Goal: Information Seeking & Learning: Learn about a topic

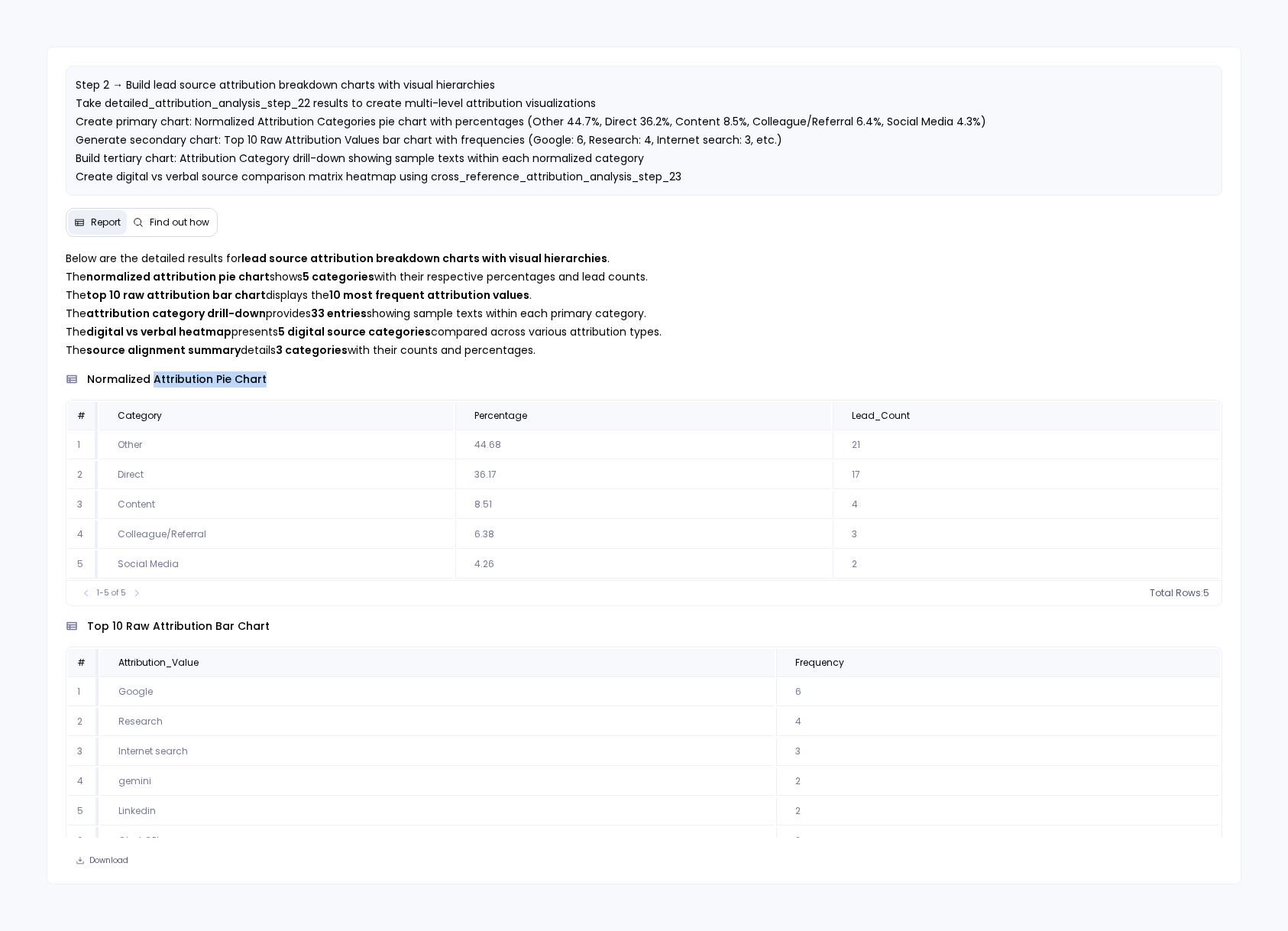
drag, startPoint x: 274, startPoint y: 385, endPoint x: 150, endPoint y: 379, distance: 124.1
click at [150, 379] on div "normalized attribution pie chart" at bounding box center [644, 379] width 1157 height 16
click at [360, 373] on div "normalized attribution pie chart" at bounding box center [644, 379] width 1157 height 16
drag, startPoint x: 882, startPoint y: 446, endPoint x: 78, endPoint y: 445, distance: 804.0
click at [78, 445] on tr "1 Other 44.68 21" at bounding box center [644, 445] width 1152 height 28
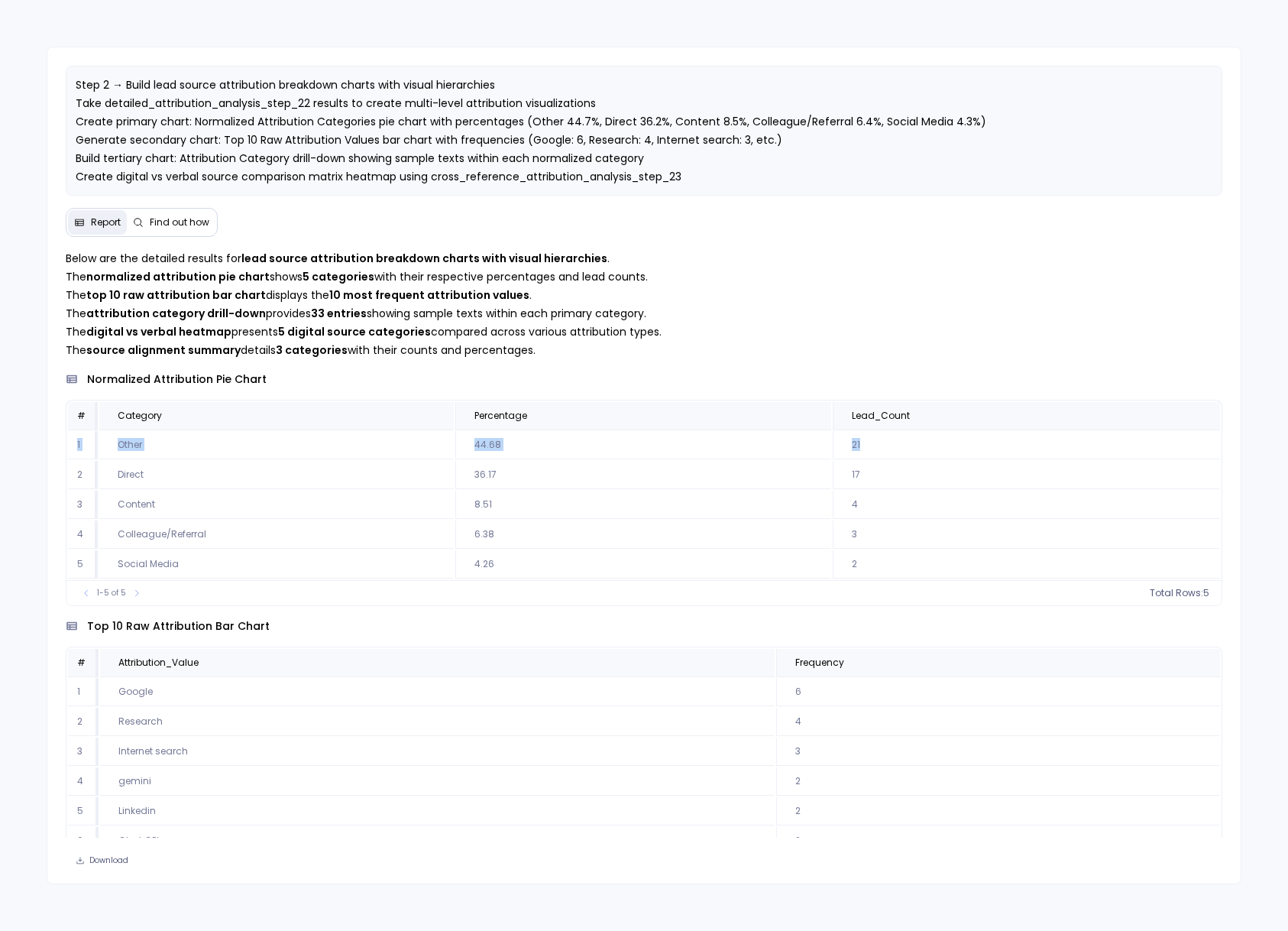
click at [899, 436] on td "21" at bounding box center [1026, 445] width 387 height 28
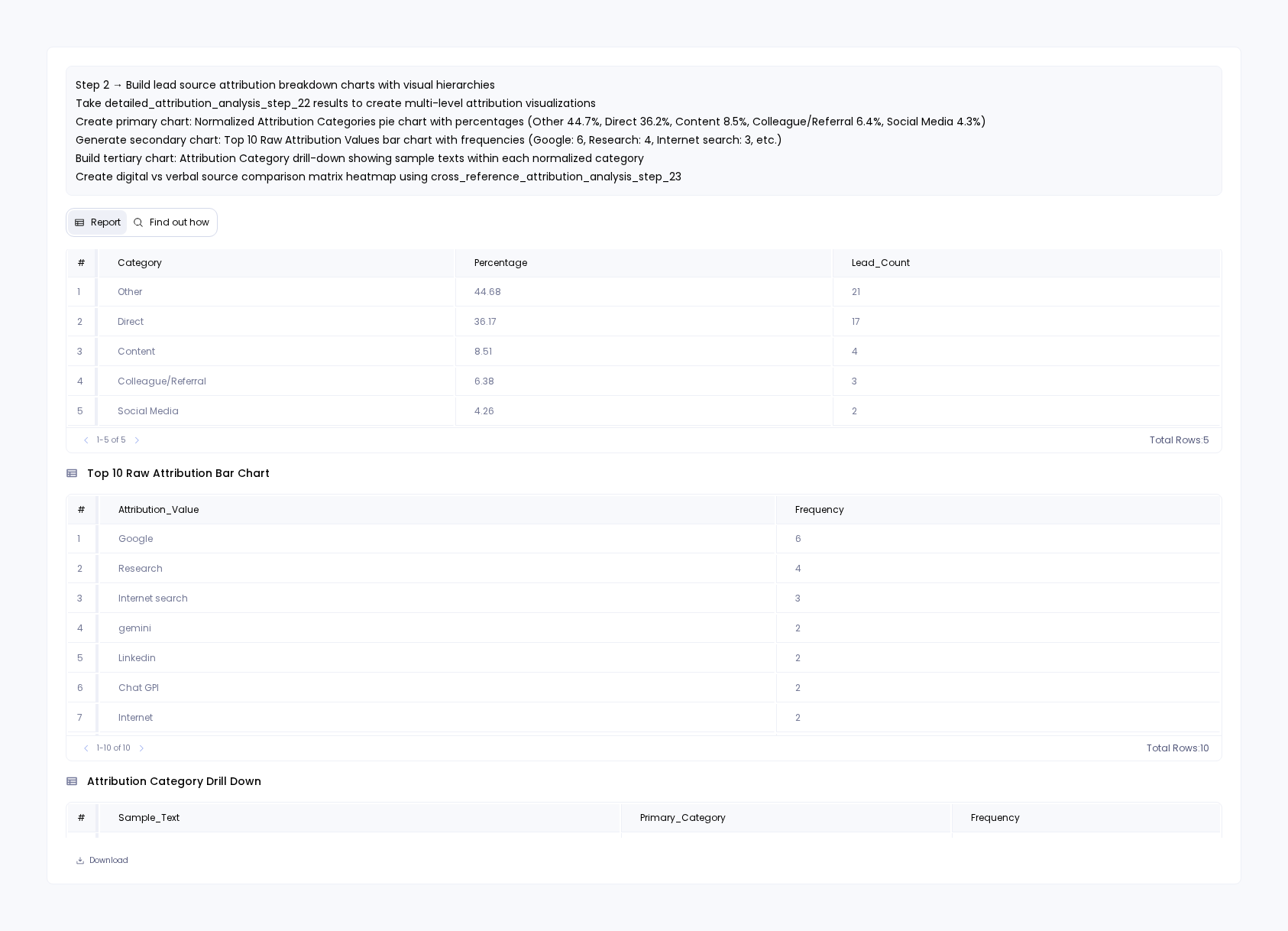
scroll to position [229, 0]
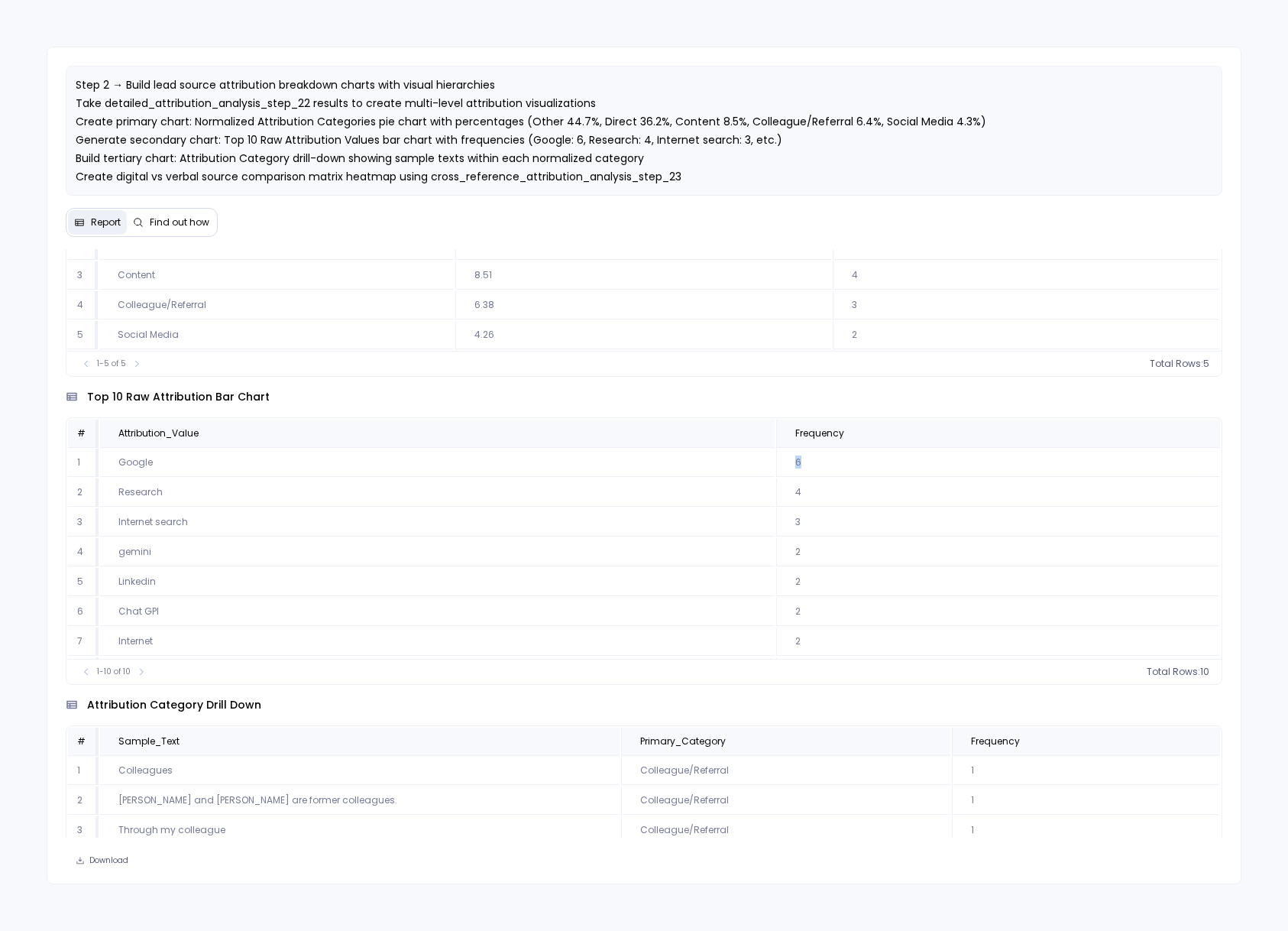
drag, startPoint x: 802, startPoint y: 459, endPoint x: 547, endPoint y: 464, distance: 255.0
click at [547, 464] on tr "1 Google 6" at bounding box center [644, 462] width 1152 height 28
click at [839, 482] on td "4" at bounding box center [997, 492] width 444 height 28
drag, startPoint x: 754, startPoint y: 636, endPoint x: 74, endPoint y: 460, distance: 702.4
click at [74, 460] on tbody "1 Google 6 2 Research 4 3 Internet search 3 4 gemini 2 5 Linkedin 2 6 Chat GPI …" at bounding box center [644, 597] width 1152 height 297
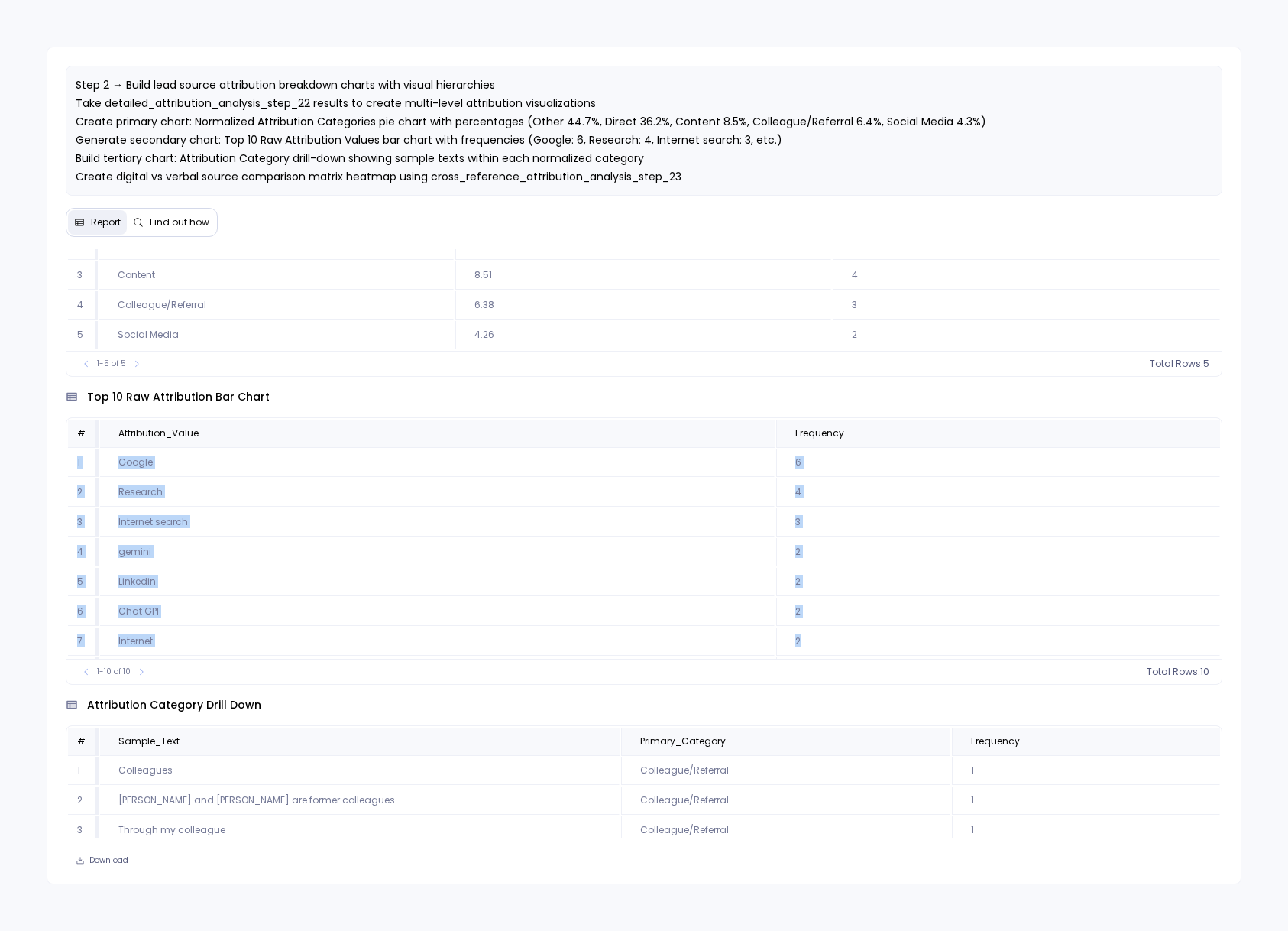
click at [417, 470] on td "Google" at bounding box center [438, 462] width 675 height 28
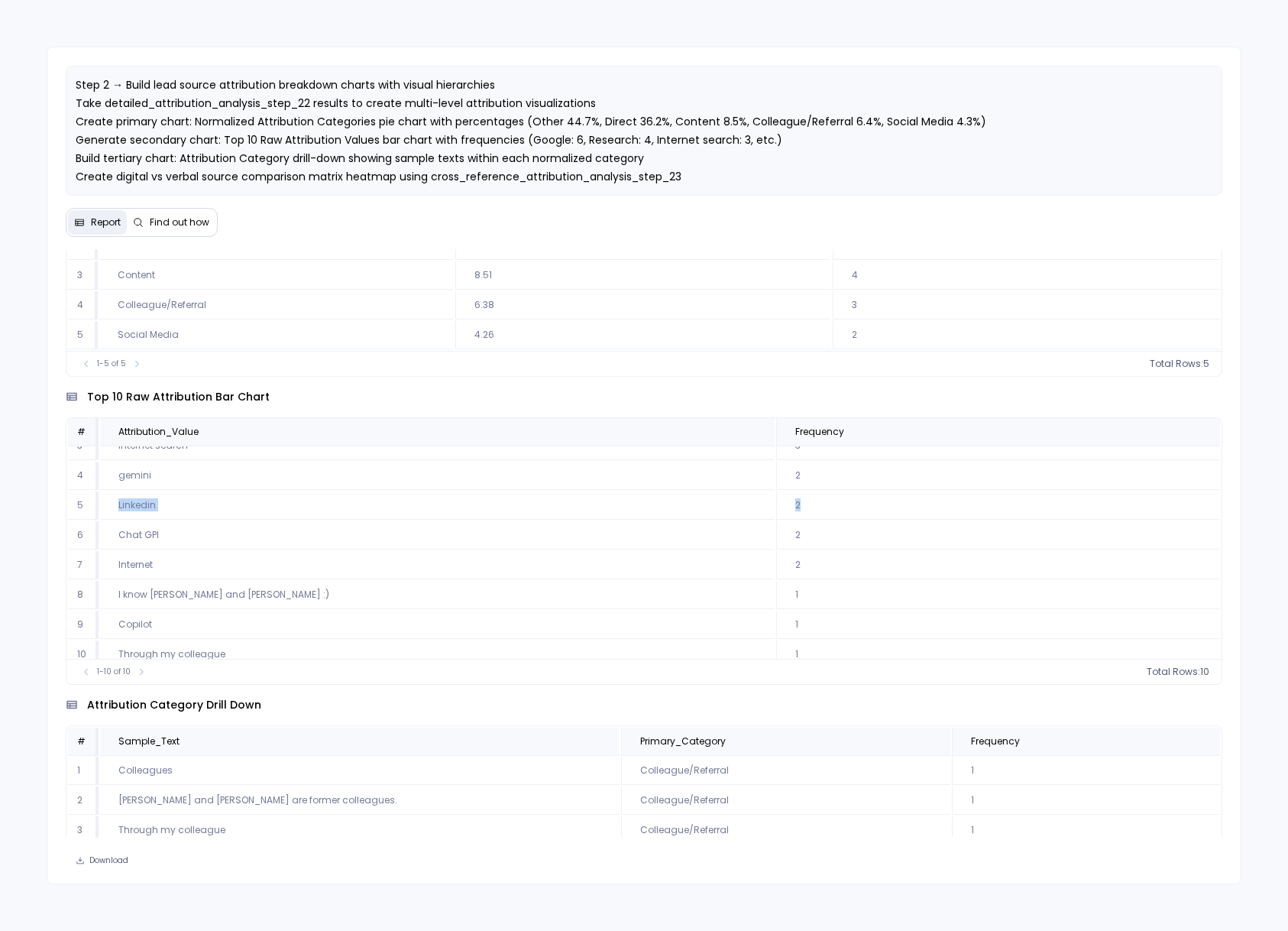
drag, startPoint x: 767, startPoint y: 502, endPoint x: 80, endPoint y: 502, distance: 687.0
click at [80, 502] on tr "5 Linkedin 2" at bounding box center [644, 505] width 1152 height 28
drag, startPoint x: 800, startPoint y: 570, endPoint x: 97, endPoint y: 586, distance: 703.2
click at [97, 586] on tr "8 I know Jeff and Brian :) 1" at bounding box center [644, 583] width 1152 height 28
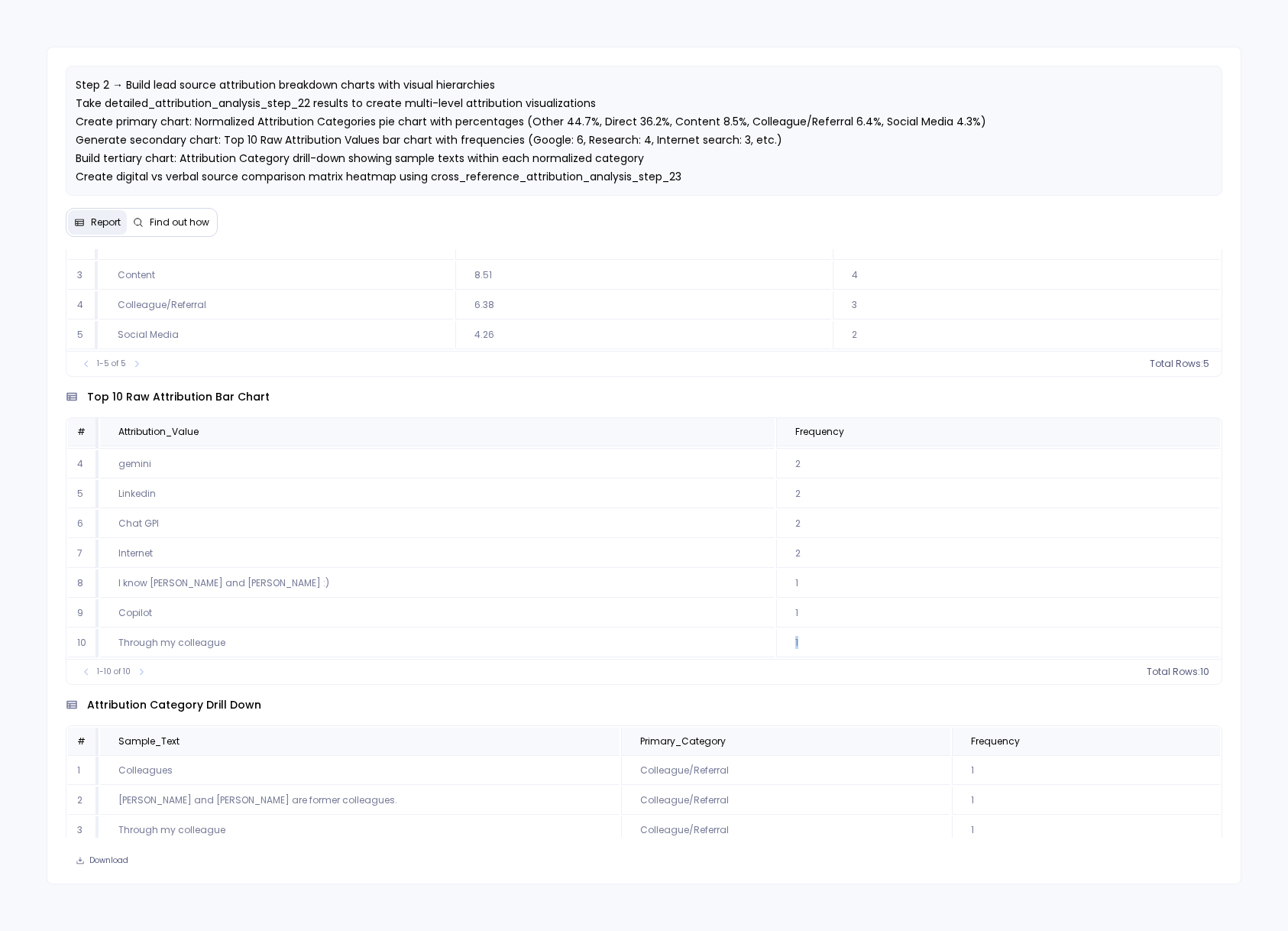
drag, startPoint x: 758, startPoint y: 641, endPoint x: 376, endPoint y: 634, distance: 382.1
click at [376, 634] on tr "10 Through my colleague 1" at bounding box center [644, 643] width 1152 height 28
click at [776, 586] on td "1" at bounding box center [997, 583] width 444 height 28
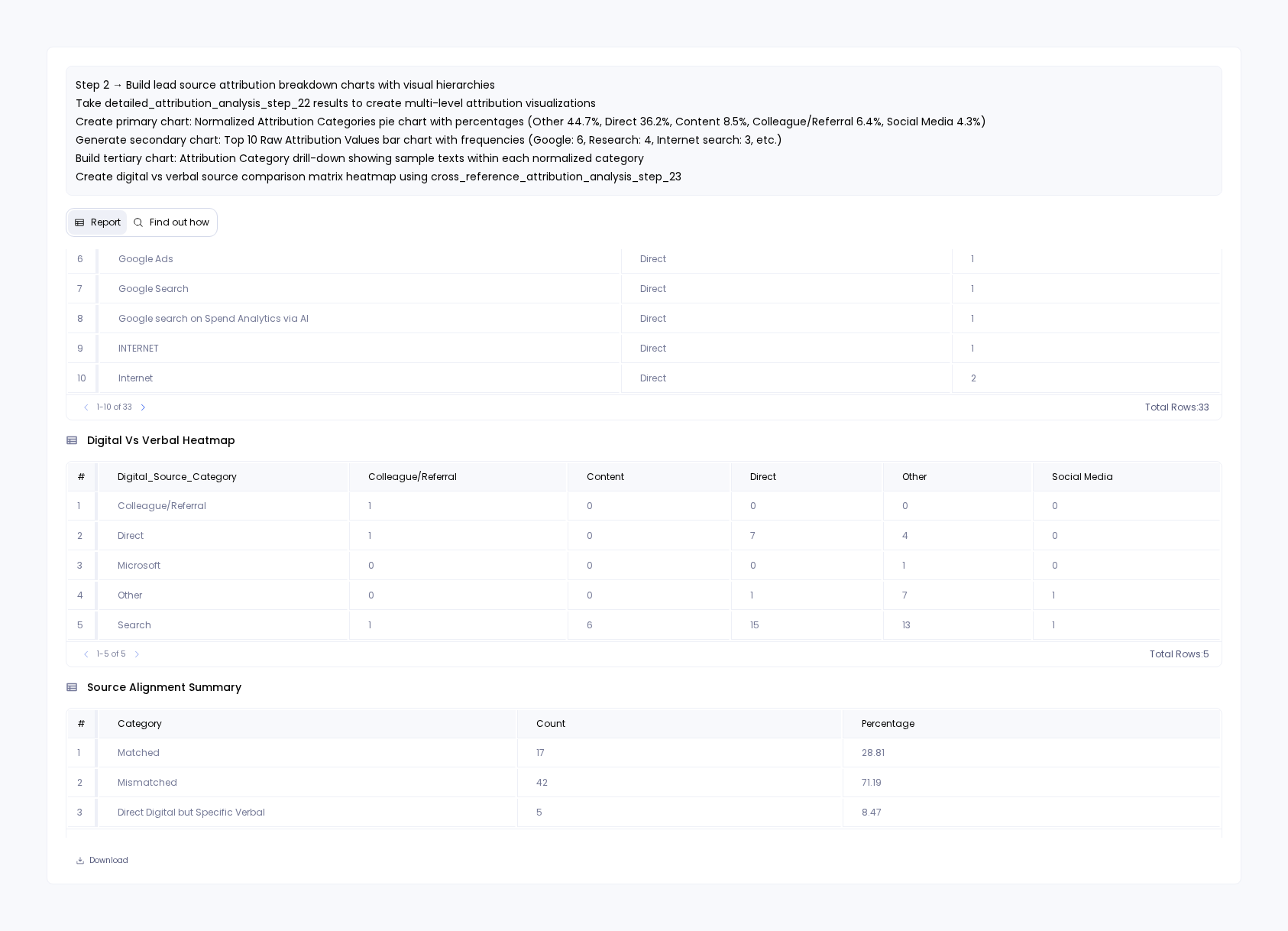
scroll to position [818, 0]
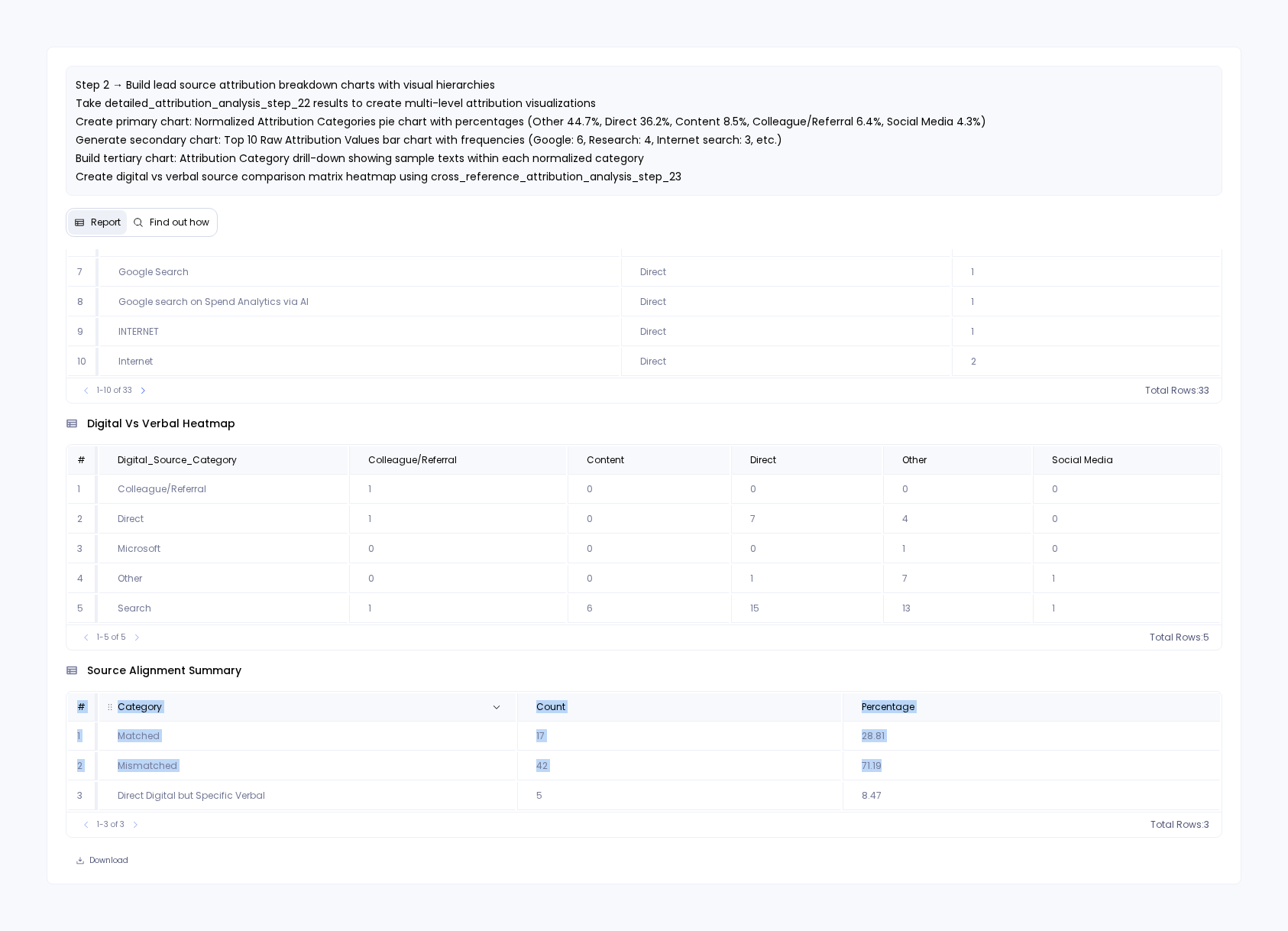
drag, startPoint x: 902, startPoint y: 759, endPoint x: 279, endPoint y: 717, distance: 624.4
click at [68, 732] on tbody "1 Matched 17 28.81 2 Mismatched 42 71.19 3 Direct Digital but Specific Verbal 5…" at bounding box center [644, 766] width 1152 height 88
click at [289, 746] on td "Matched" at bounding box center [308, 736] width 417 height 28
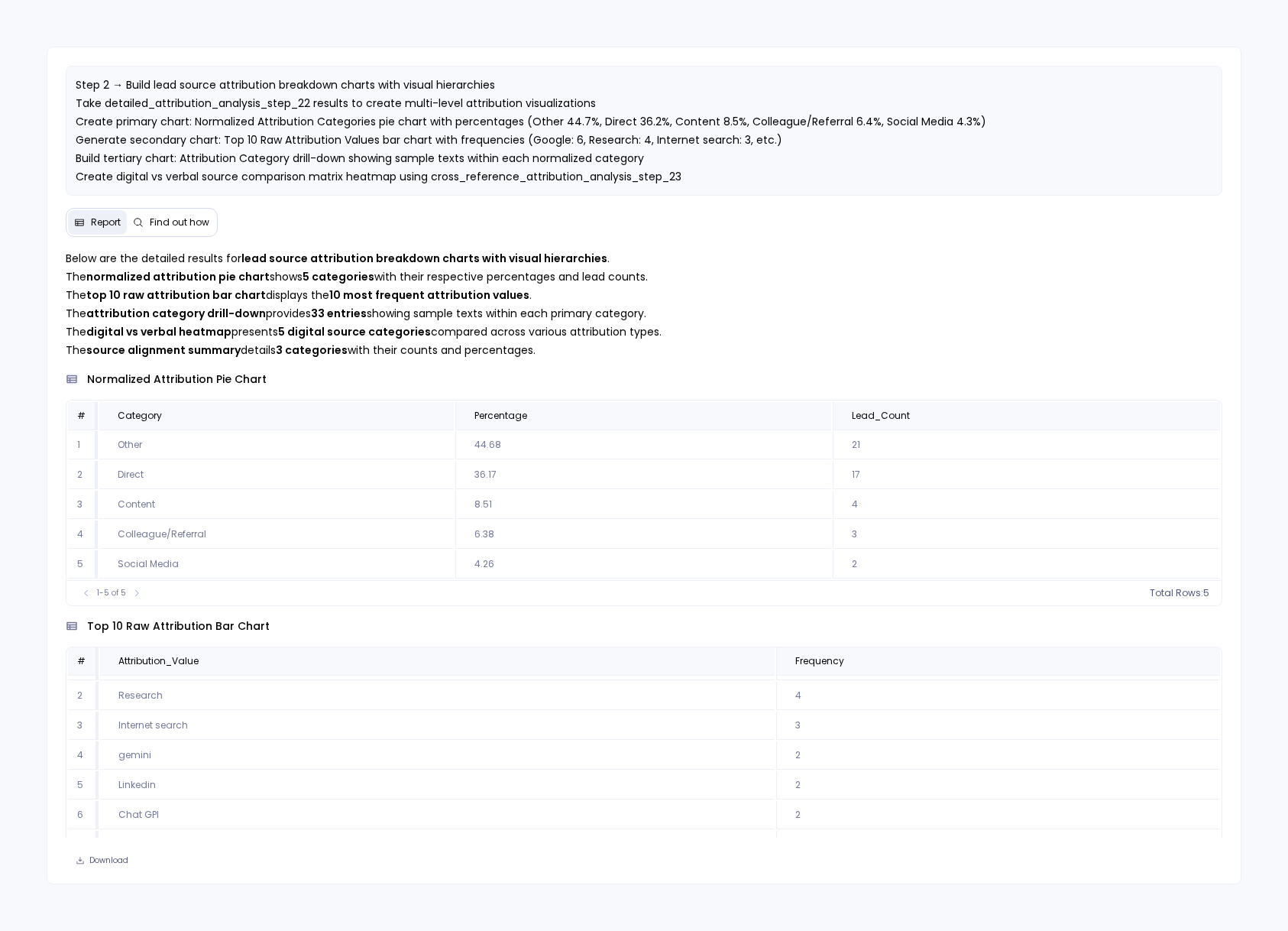
scroll to position [0, 0]
drag, startPoint x: 823, startPoint y: 722, endPoint x: 69, endPoint y: 732, distance: 754.1
click at [69, 732] on tr "2 Research 4" at bounding box center [644, 722] width 1152 height 28
click at [776, 732] on td "4" at bounding box center [997, 722] width 444 height 28
drag, startPoint x: 754, startPoint y: 729, endPoint x: 66, endPoint y: 718, distance: 688.1
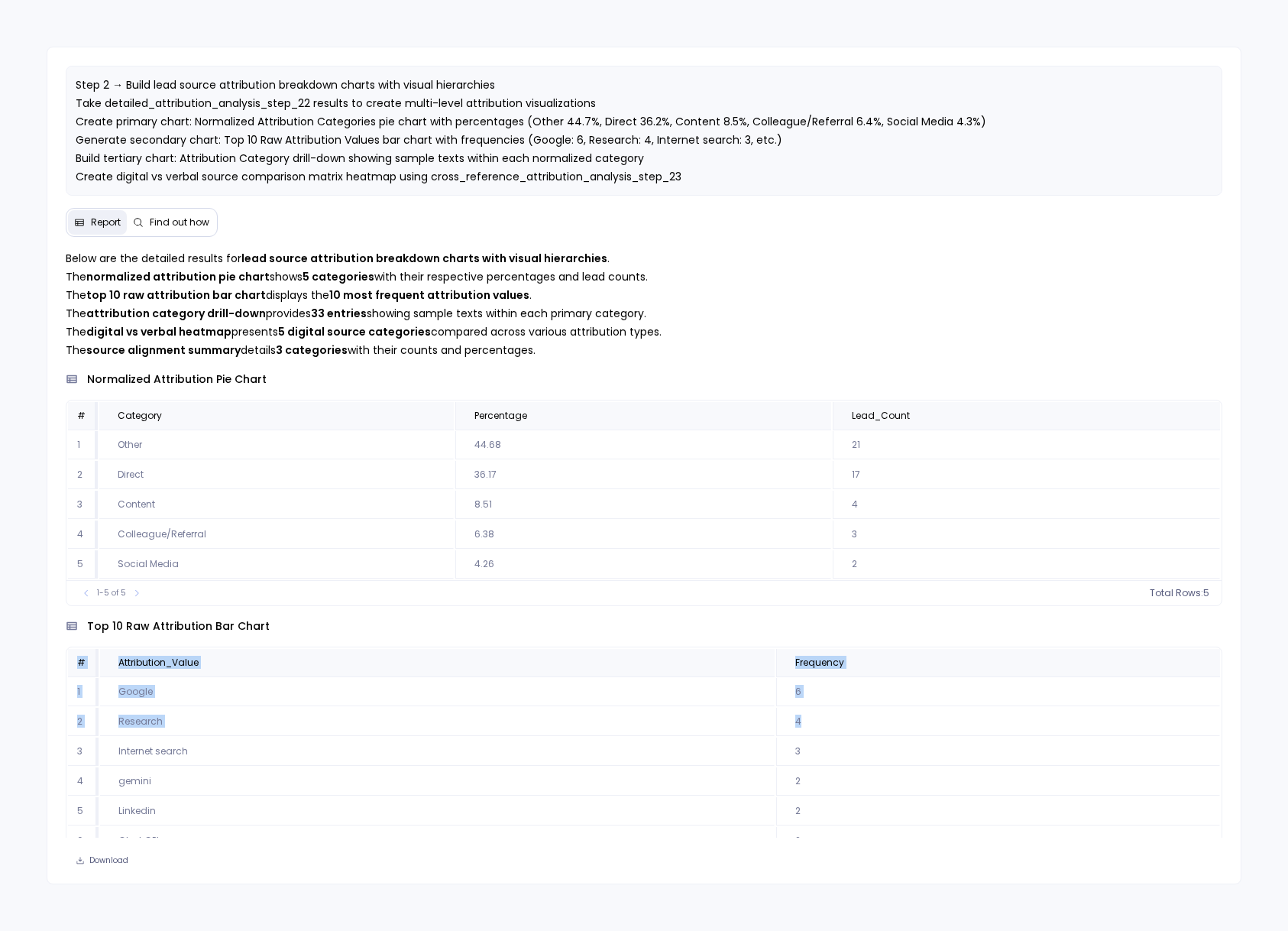
click at [67, 718] on table "# Attribution_Value Frequency 1 Google 6 2 Research 4 3 Internet search 3 4 gem…" at bounding box center [644, 811] width 1155 height 328
click at [369, 733] on td "Research" at bounding box center [438, 722] width 675 height 28
drag, startPoint x: 822, startPoint y: 469, endPoint x: 39, endPoint y: 477, distance: 783.0
click at [39, 477] on div "Step 2 → Build lead source attribution breakdown charts with visual hierarchies…" at bounding box center [644, 466] width 1288 height 931
click at [679, 486] on td "36.17" at bounding box center [642, 475] width 375 height 28
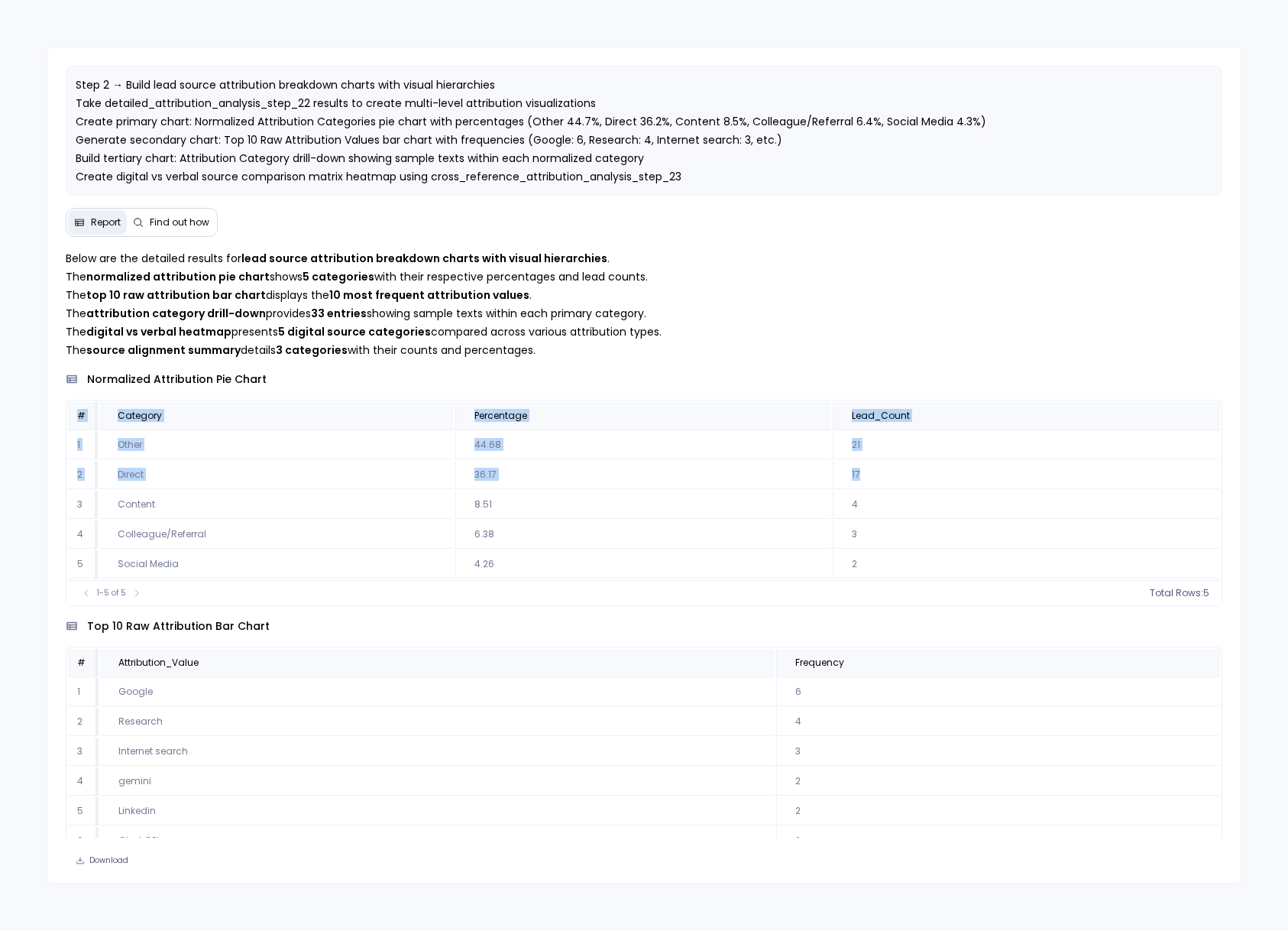
drag, startPoint x: 650, startPoint y: 495, endPoint x: 63, endPoint y: 486, distance: 587.1
click at [63, 486] on div "Below are the detailed results for lead source attribution breakdown charts wit…" at bounding box center [644, 543] width 1193 height 588
click at [879, 471] on td "17" at bounding box center [1026, 475] width 387 height 28
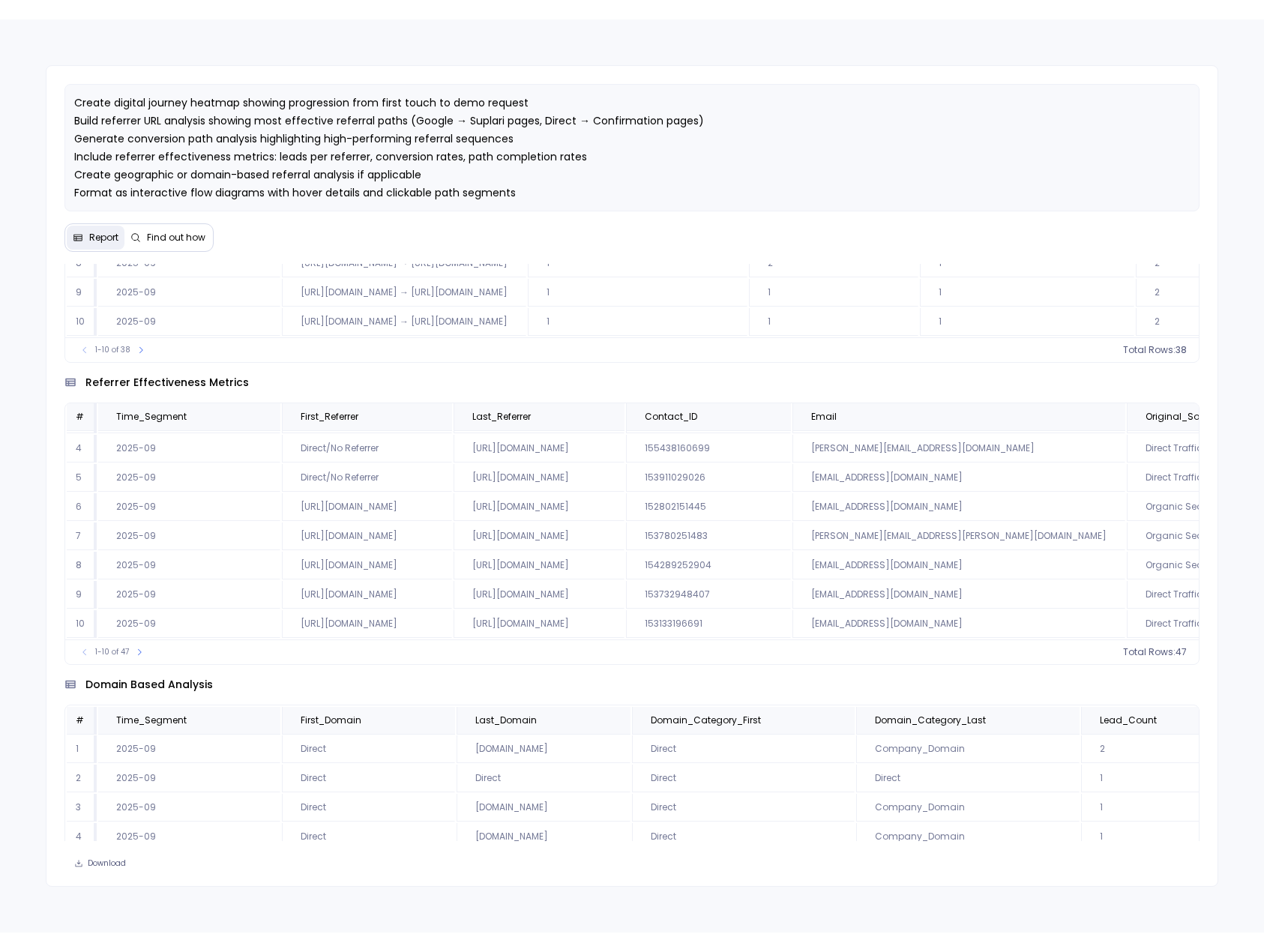
scroll to position [90, 0]
